Goal: Task Accomplishment & Management: Manage account settings

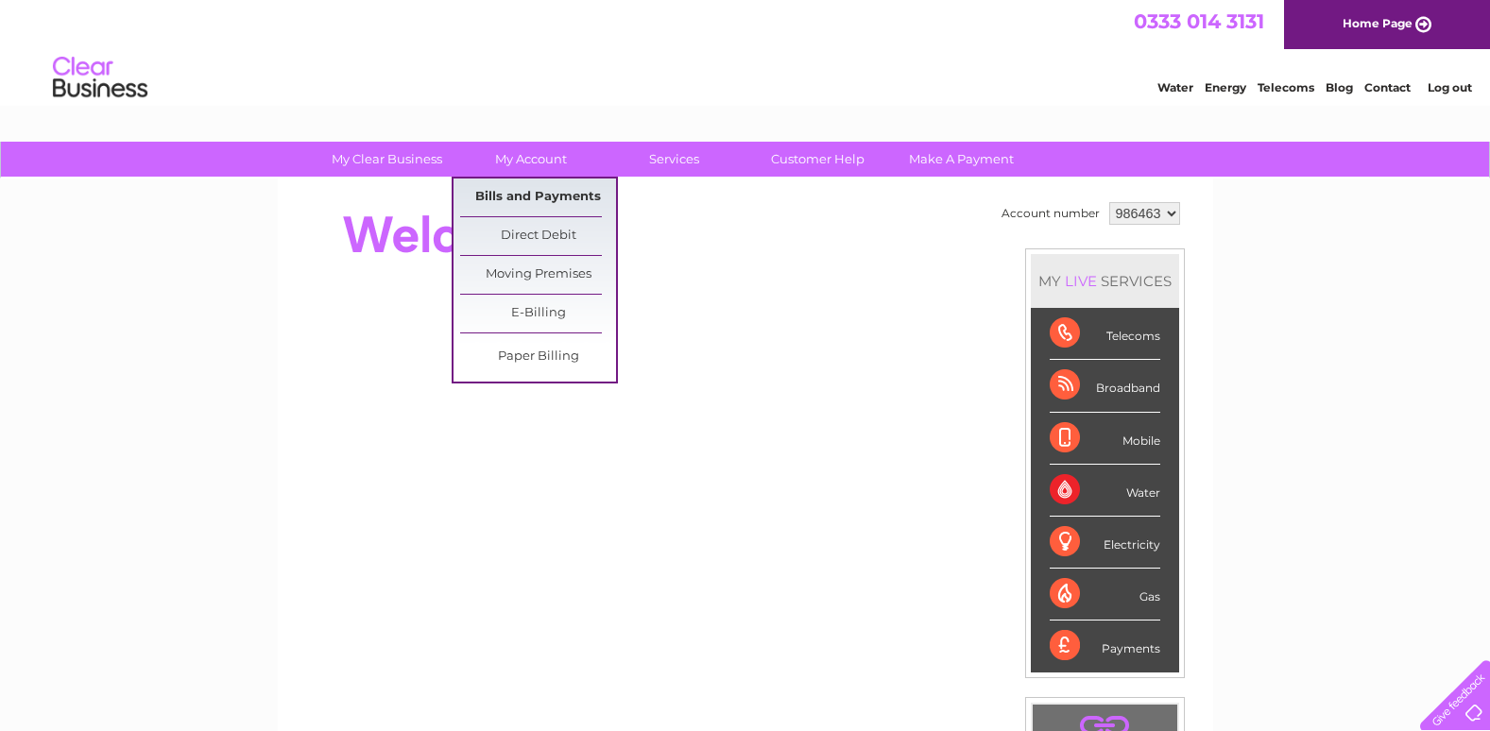
click at [580, 197] on link "Bills and Payments" at bounding box center [538, 198] width 156 height 38
click at [547, 195] on link "Bills and Payments" at bounding box center [538, 198] width 156 height 38
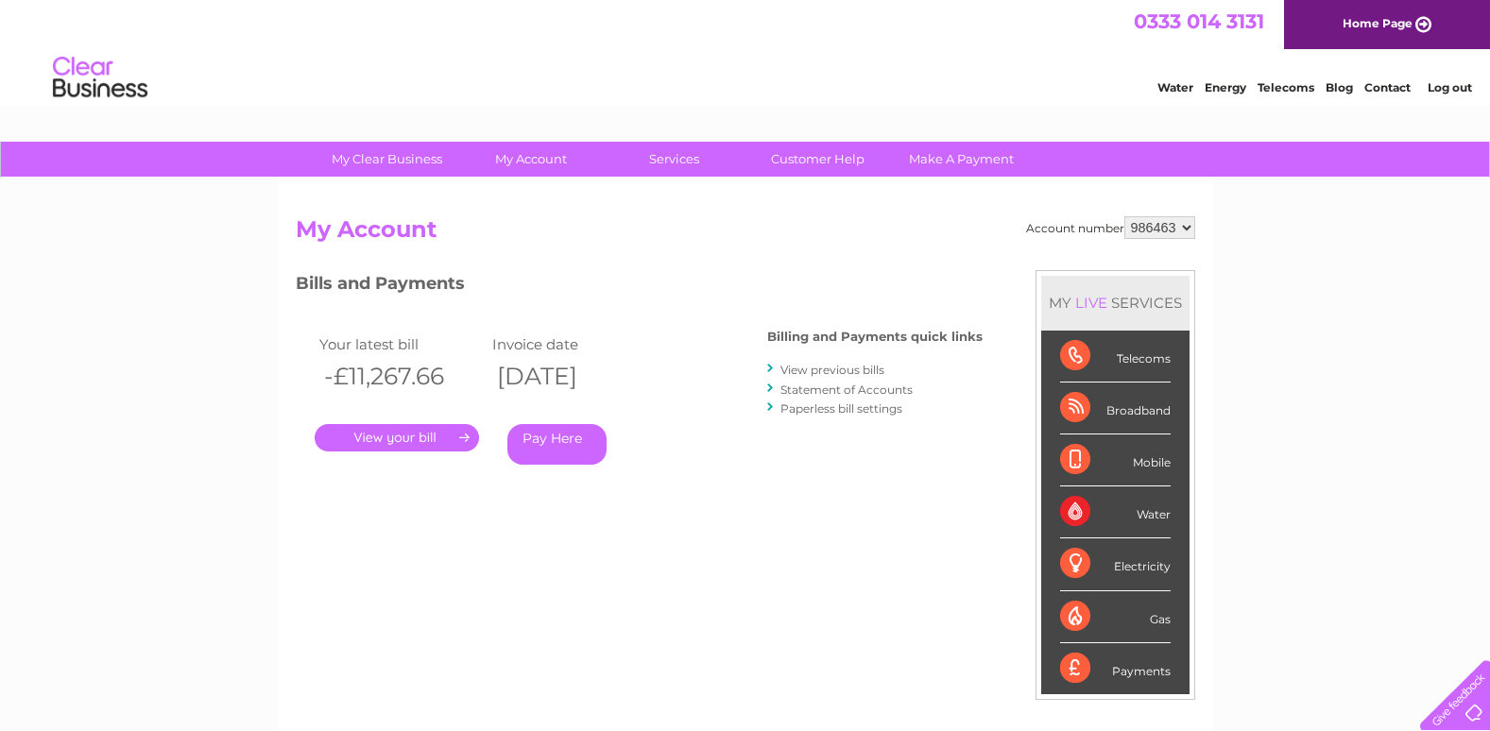
click at [792, 388] on link "Statement of Accounts" at bounding box center [846, 390] width 132 height 14
